Goal: Task Accomplishment & Management: Complete application form

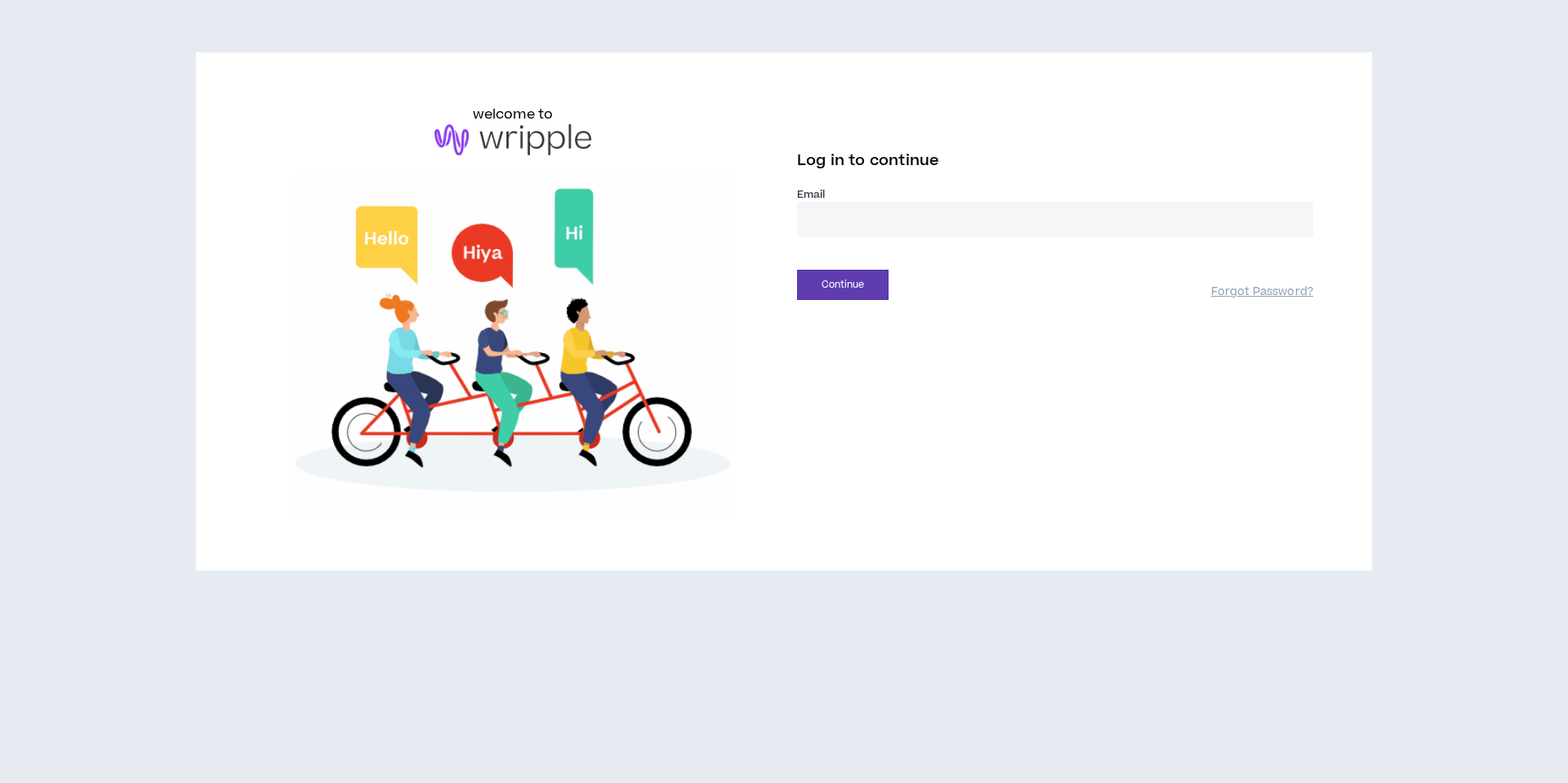
type input "**********"
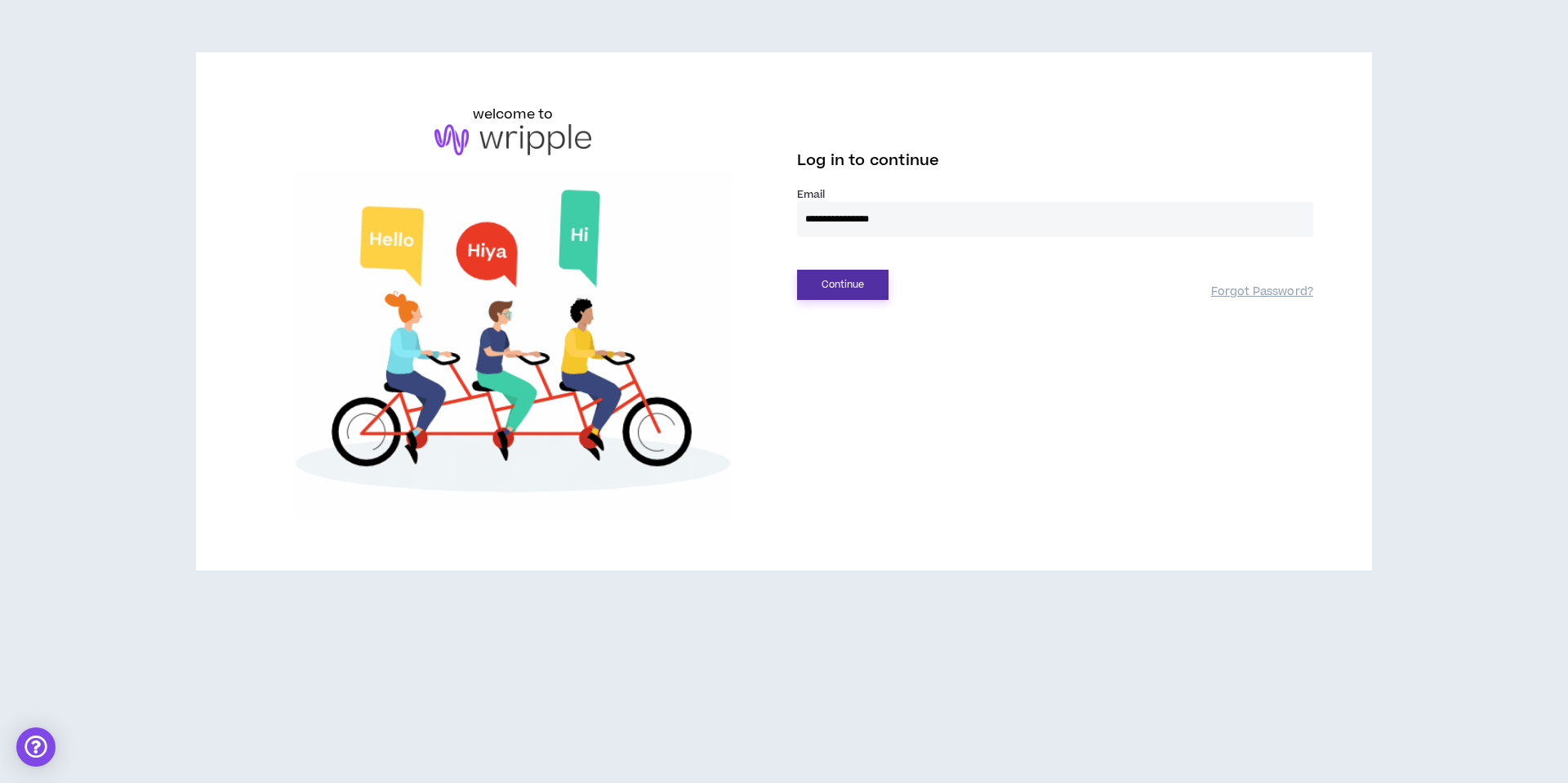
drag, startPoint x: 840, startPoint y: 264, endPoint x: 850, endPoint y: 275, distance: 14.9
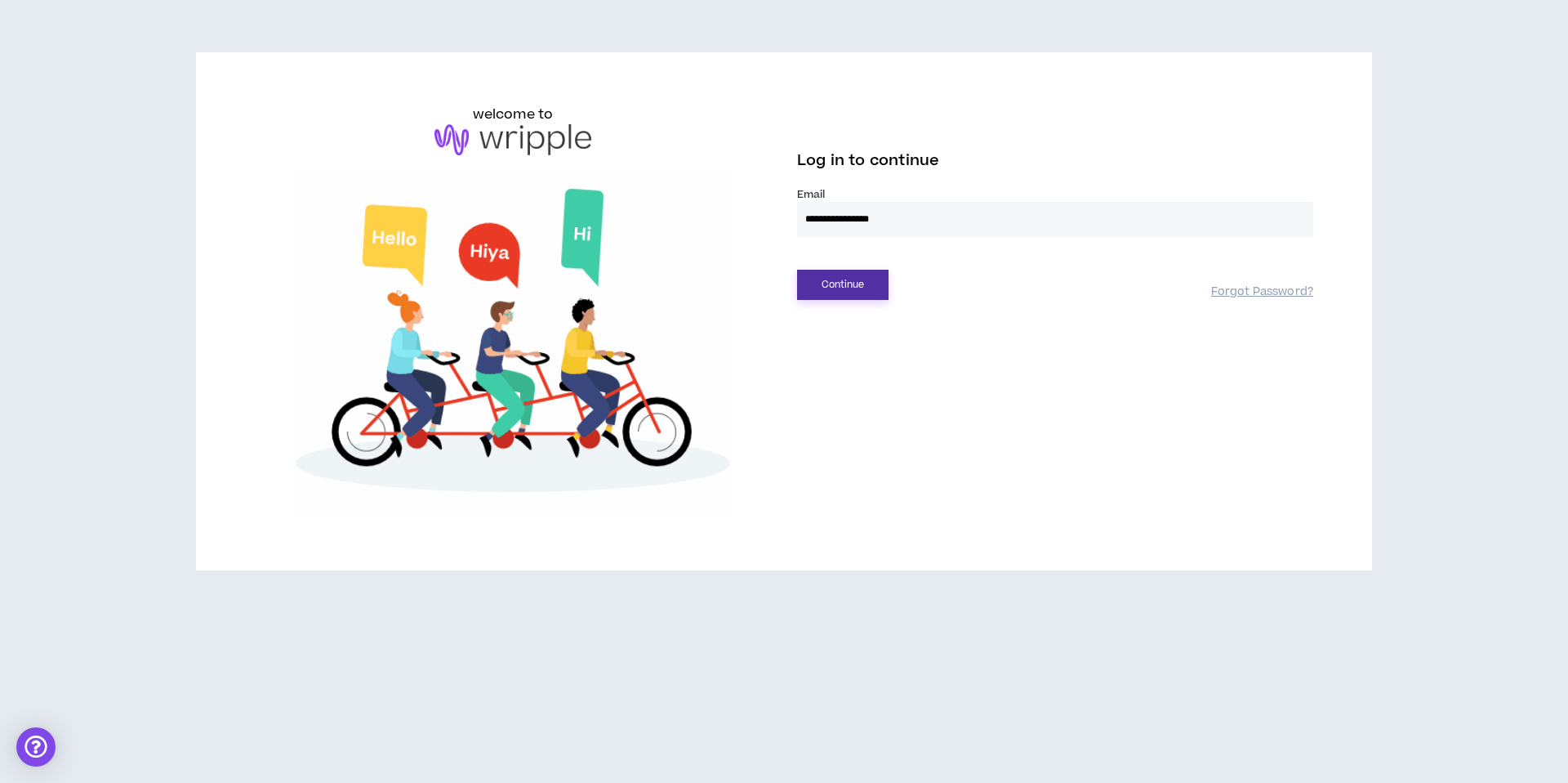
click at [840, 267] on div "Continue Forgot Password?" at bounding box center [1056, 279] width 516 height 42
click at [860, 286] on button "Continue" at bounding box center [843, 284] width 92 height 31
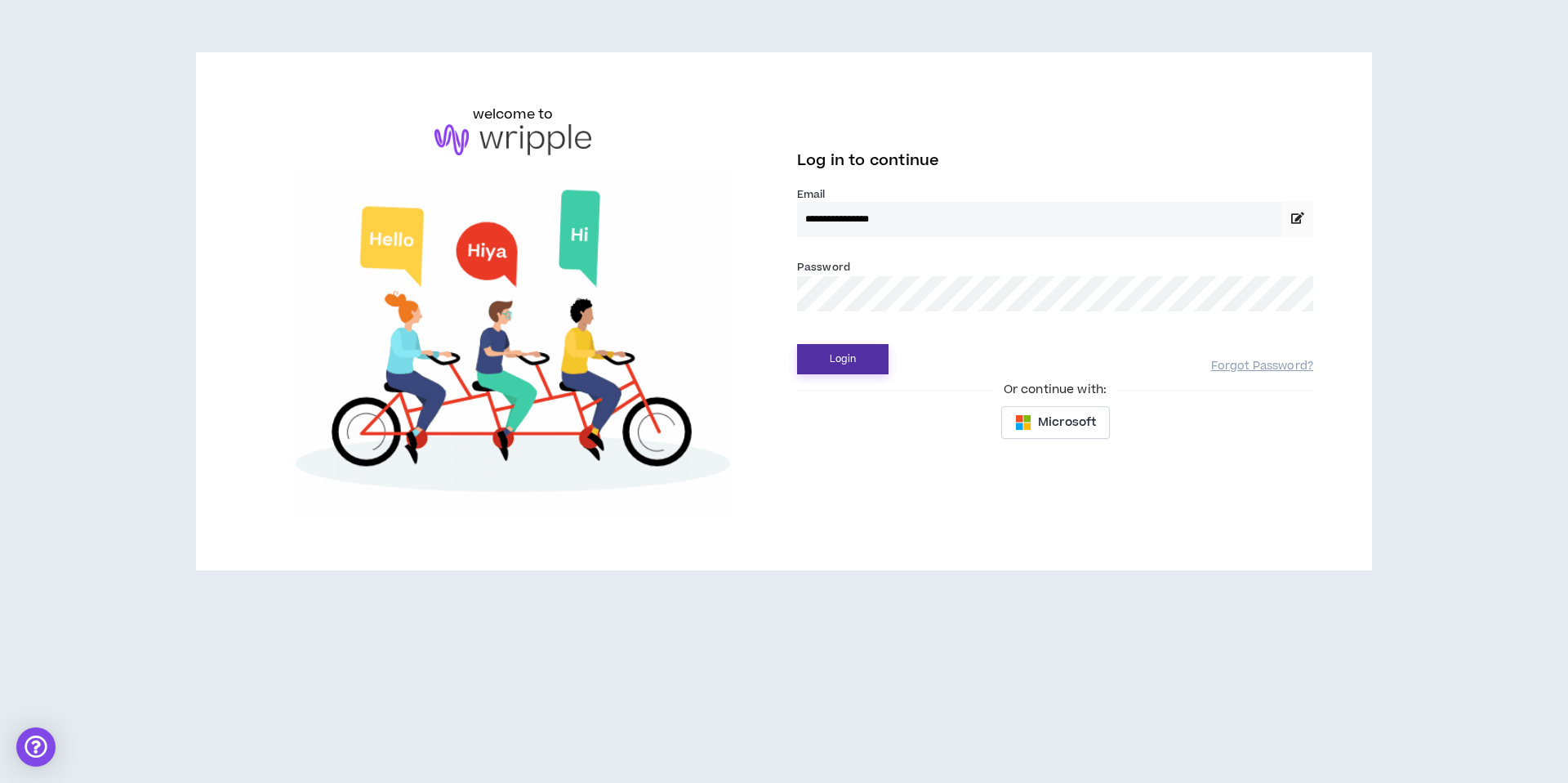
click at [840, 357] on button "Login" at bounding box center [843, 359] width 92 height 31
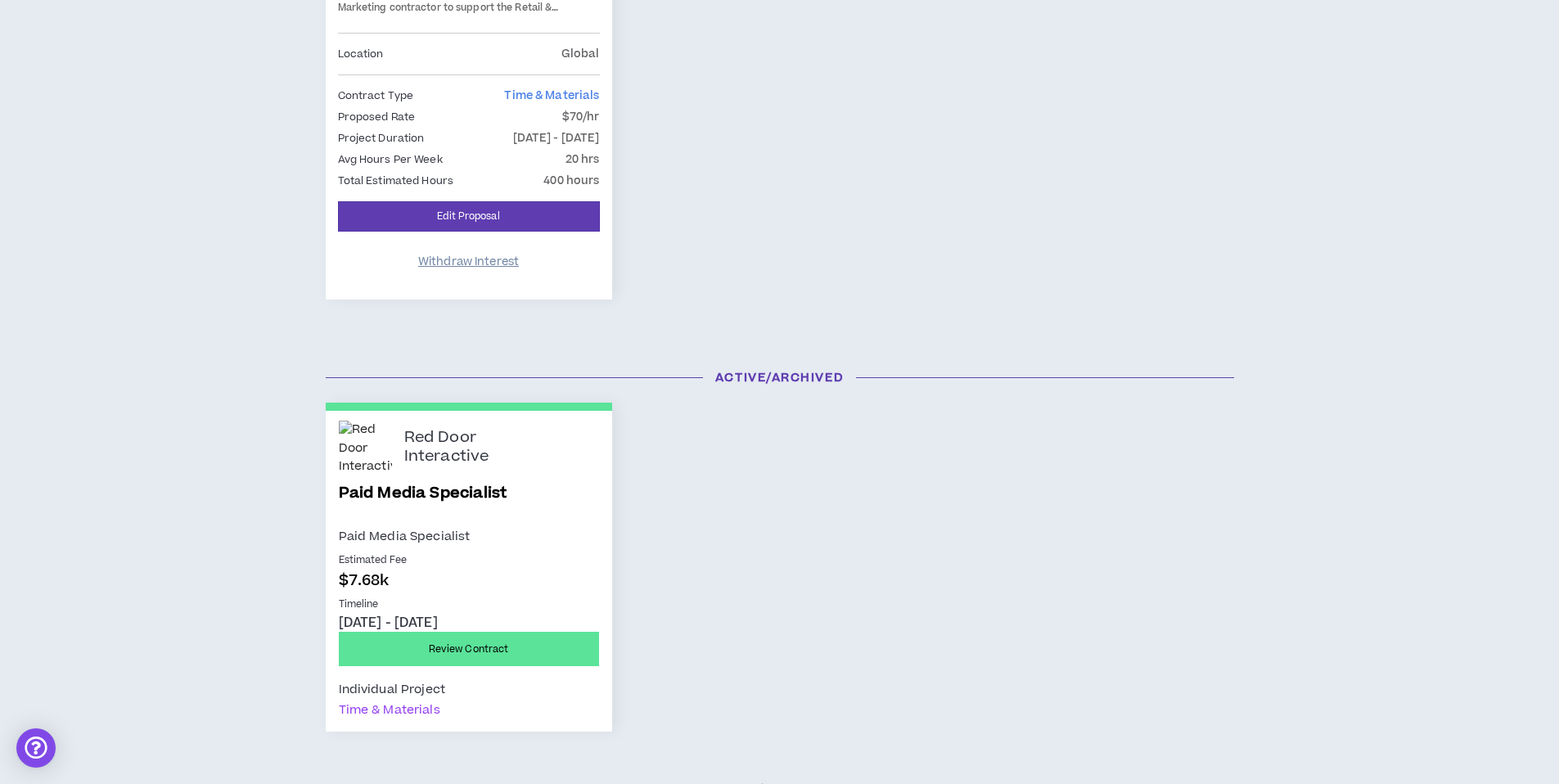
scroll to position [506, 0]
click at [515, 219] on link "Edit Proposal" at bounding box center [469, 217] width 262 height 31
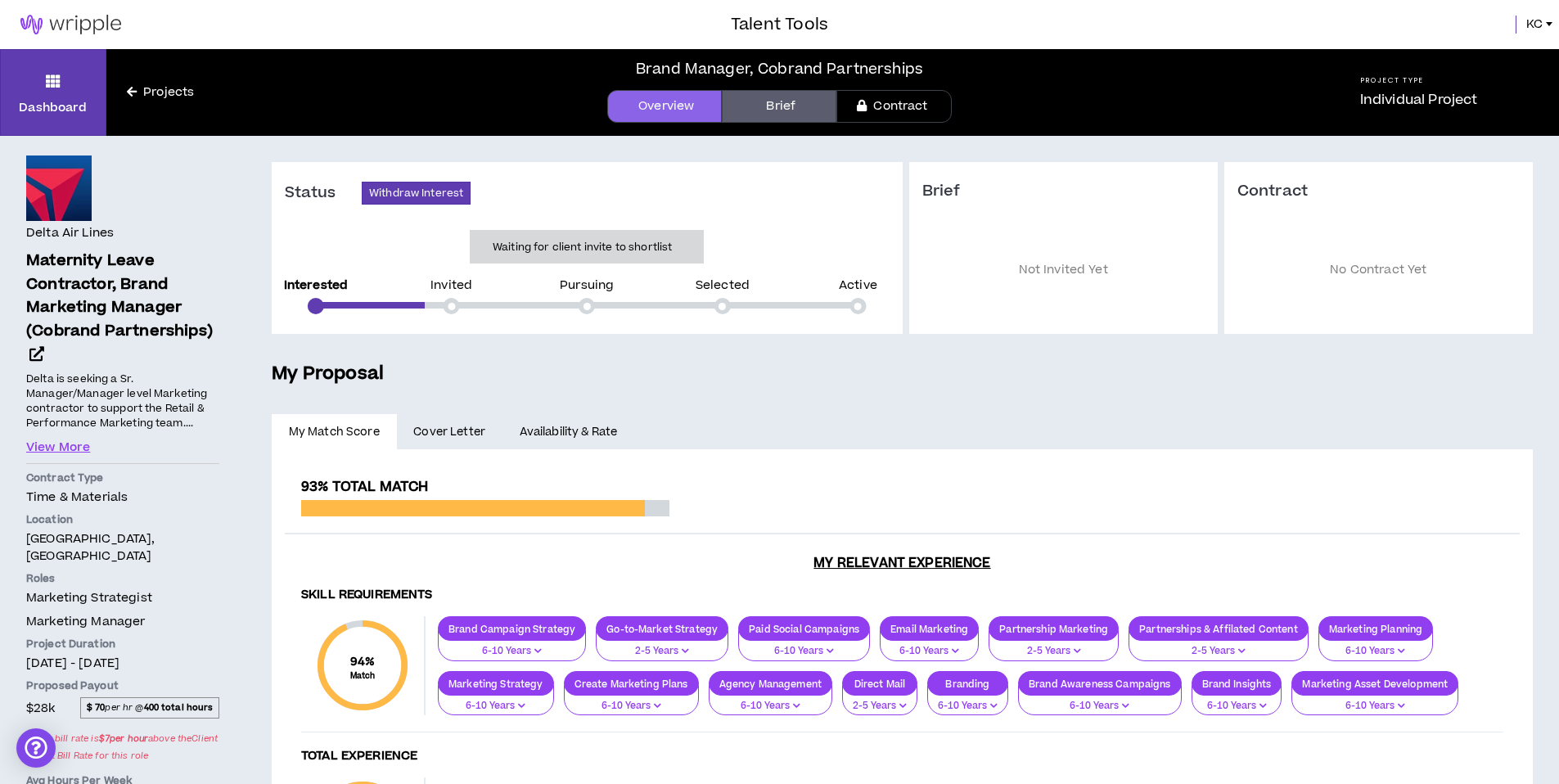
click at [436, 417] on link "Cover Letter" at bounding box center [450, 432] width 105 height 36
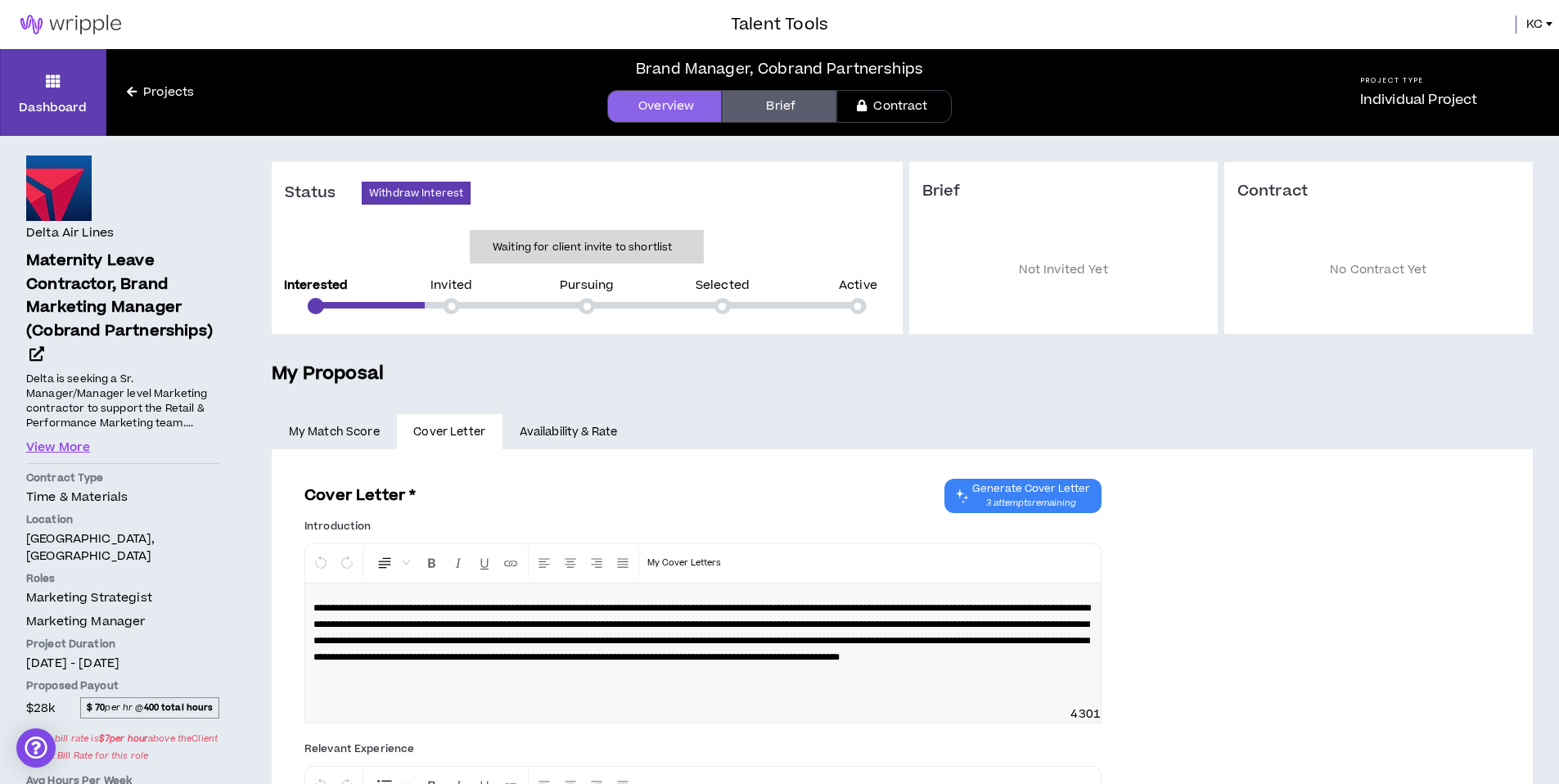
click at [581, 449] on link "Availability & Rate" at bounding box center [569, 432] width 131 height 36
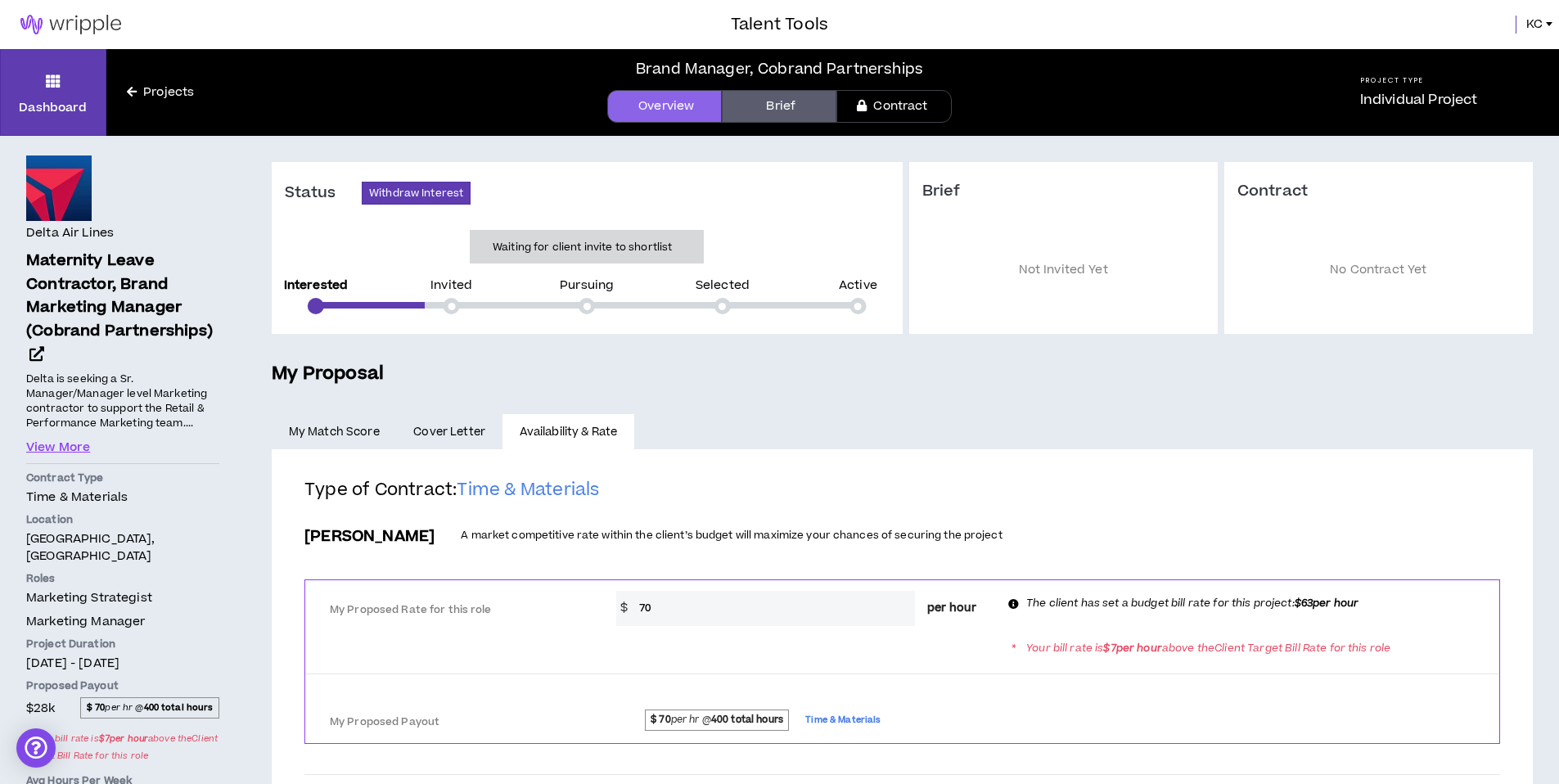
scroll to position [279, 0]
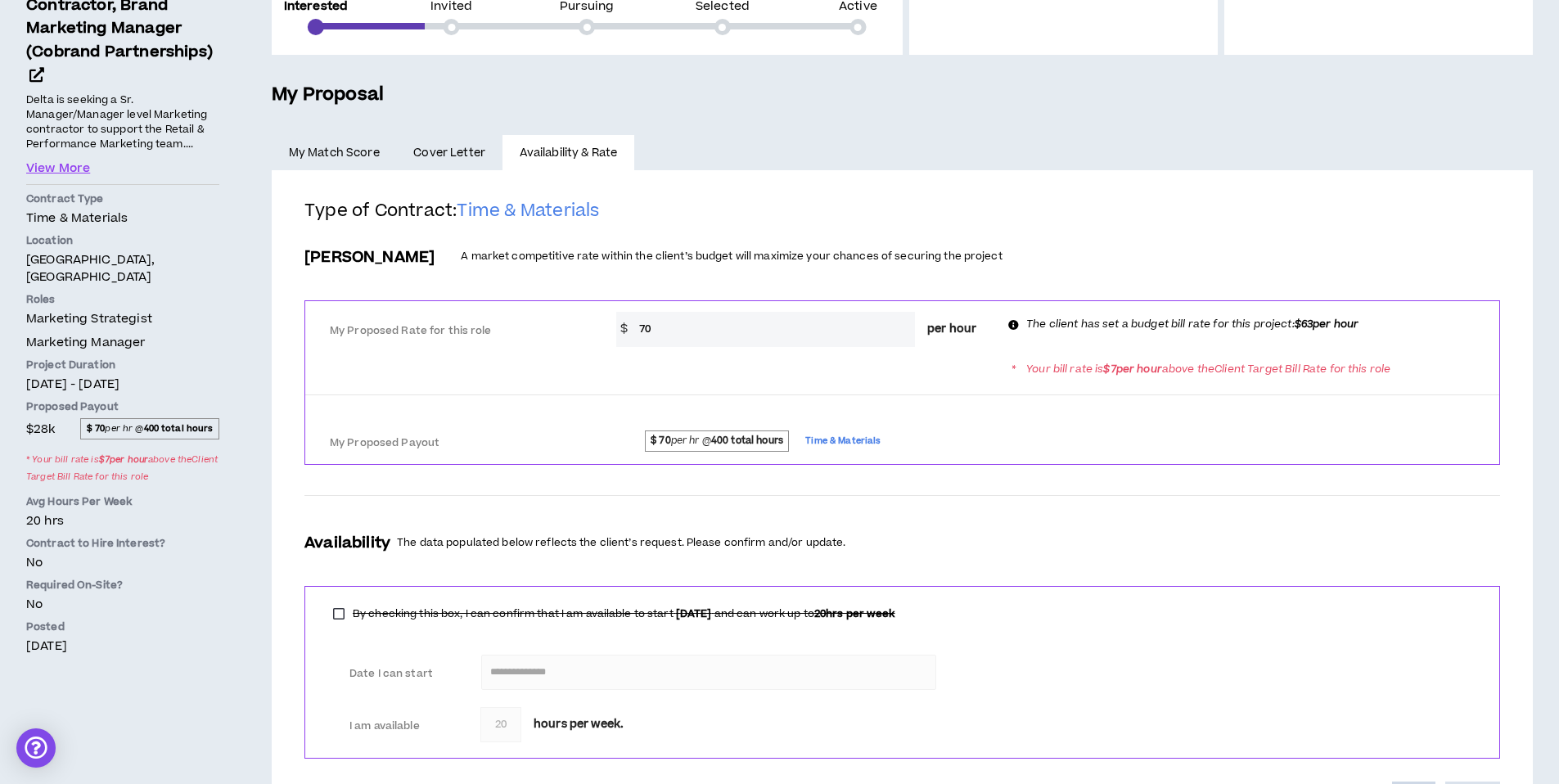
click at [741, 316] on input "70" at bounding box center [773, 329] width 284 height 35
